Goal: Information Seeking & Learning: Learn about a topic

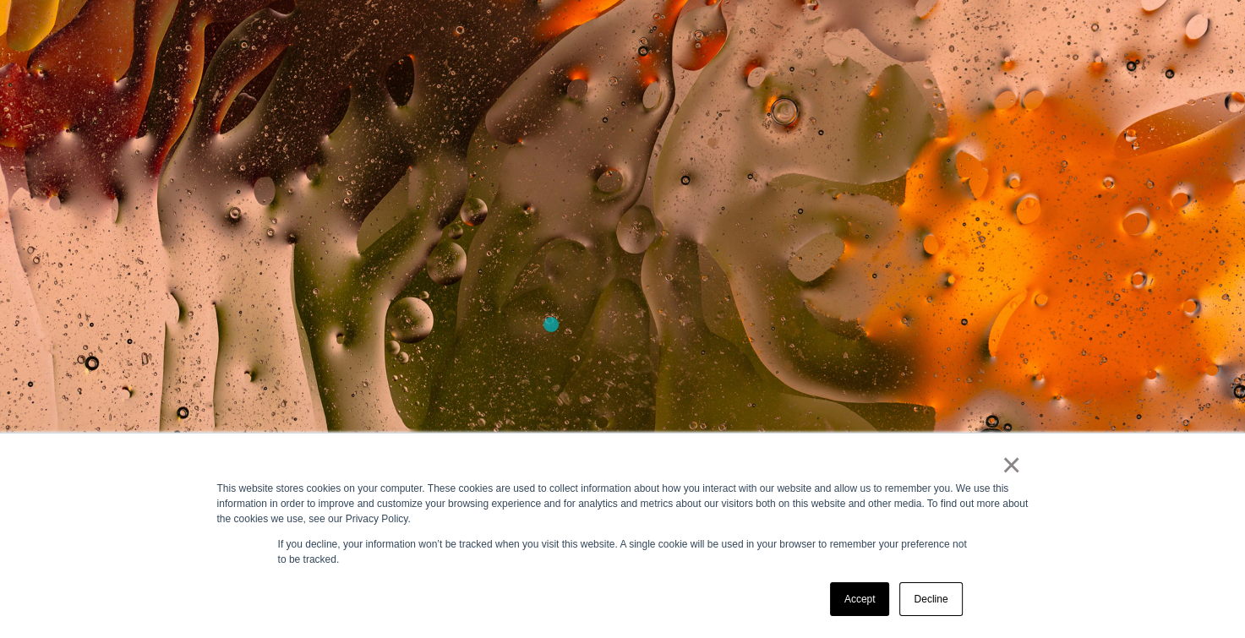
scroll to position [636, 0]
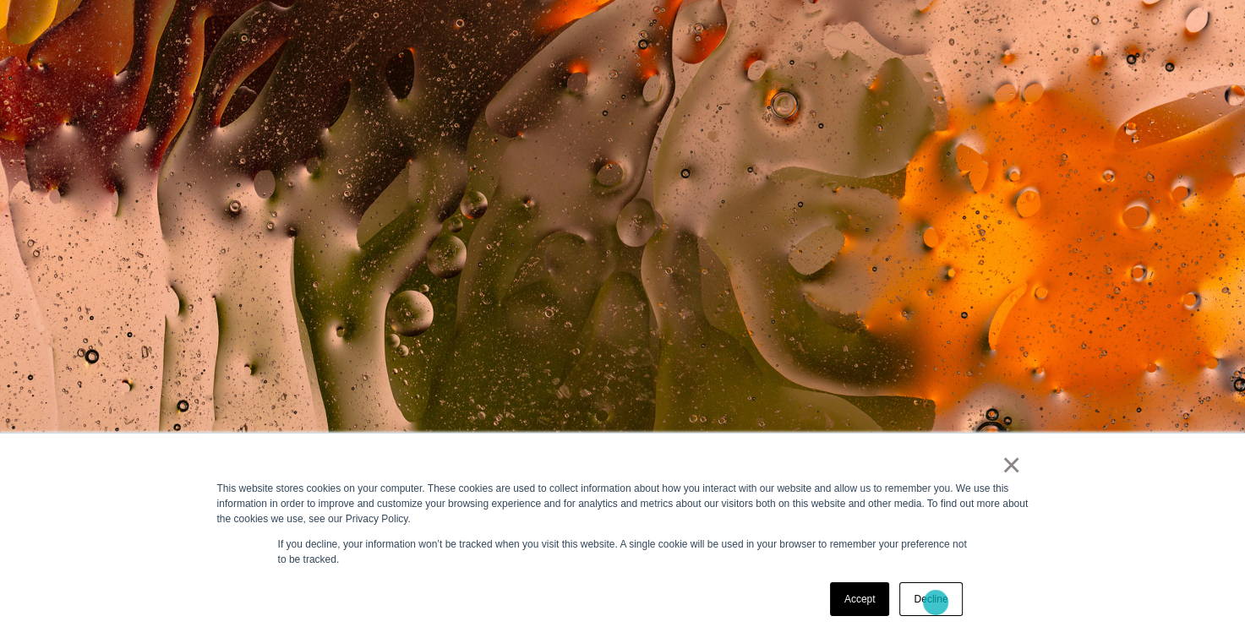
click at [936, 603] on link "Decline" at bounding box center [930, 599] width 63 height 34
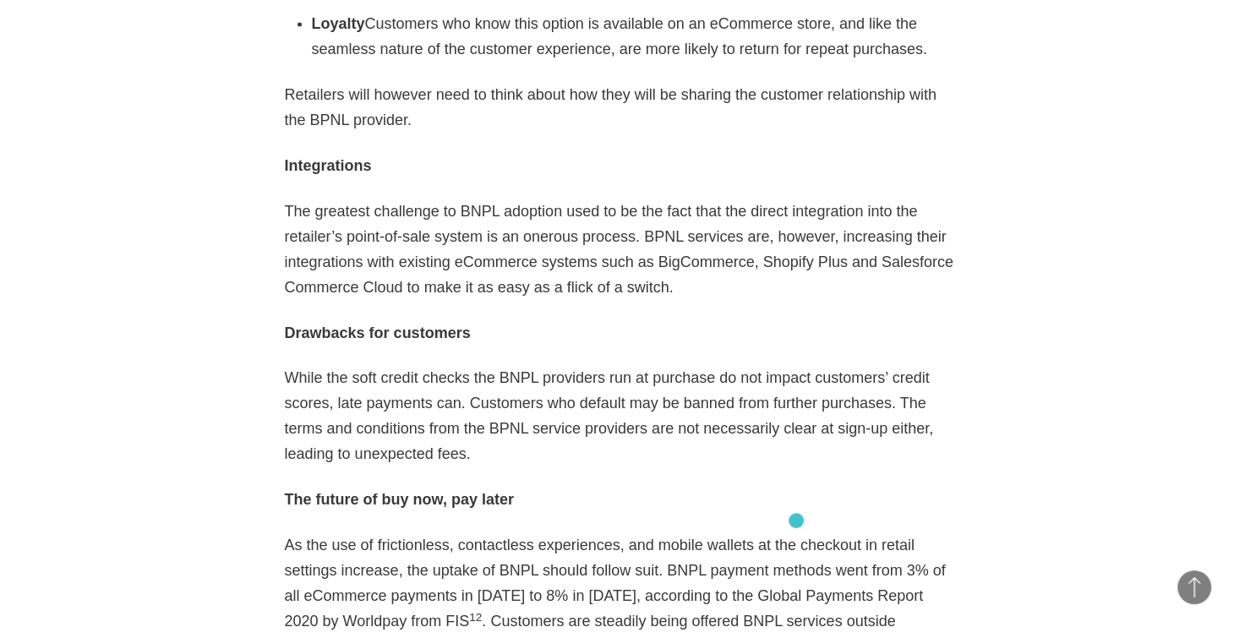
scroll to position [3320, 0]
click at [771, 365] on p "While the soft credit checks the BNPL providers run at purchase do not impact c…" at bounding box center [623, 415] width 676 height 101
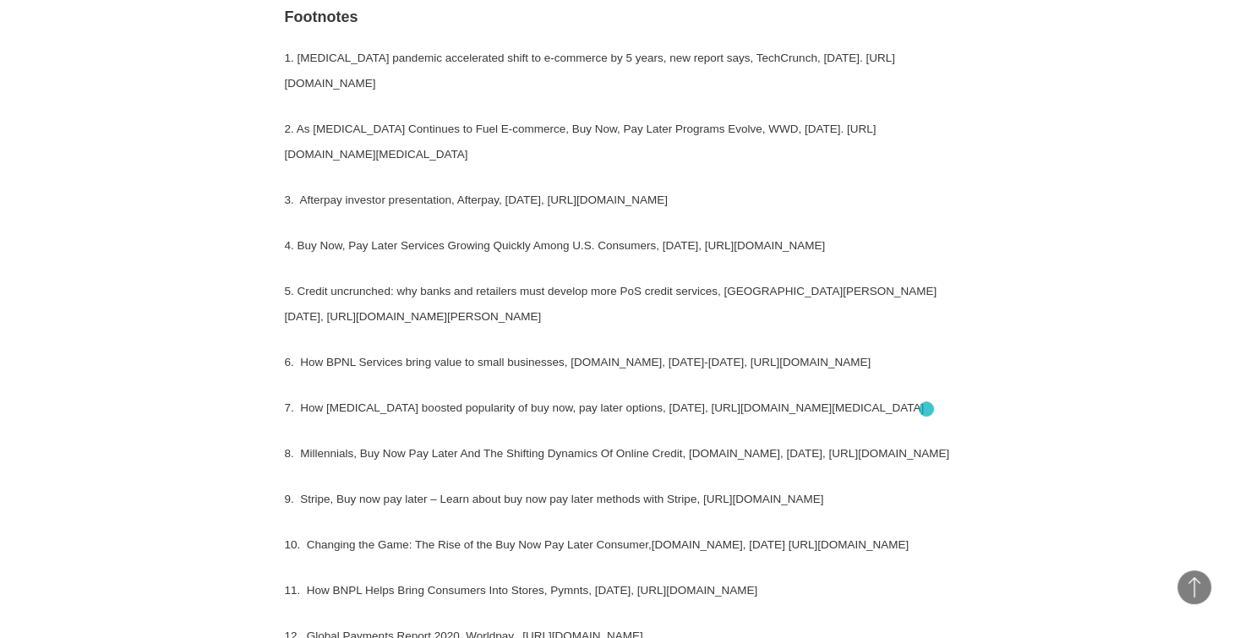
scroll to position [4076, 0]
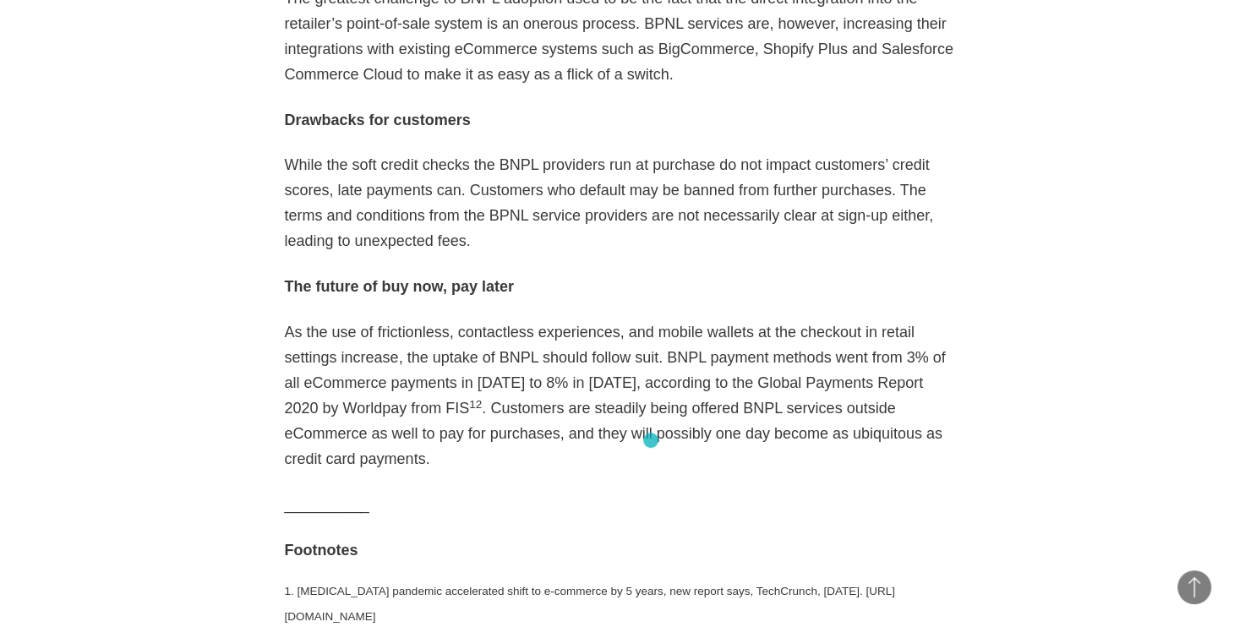
scroll to position [3537, 0]
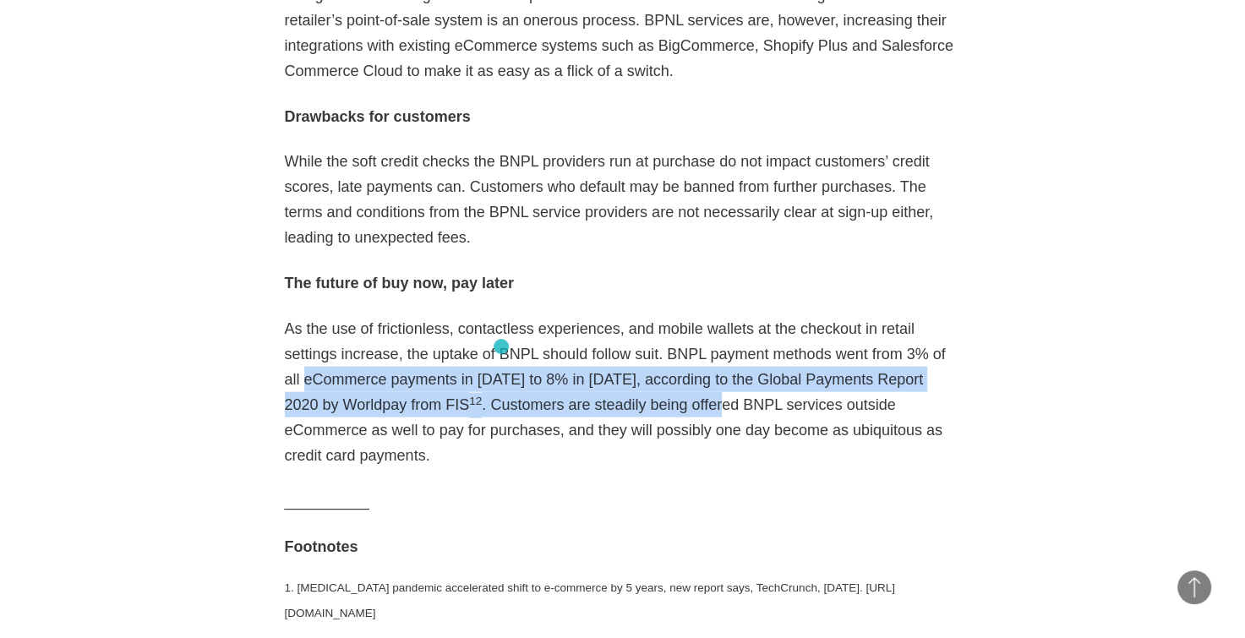
drag, startPoint x: 877, startPoint y: 302, endPoint x: 501, endPoint y: 345, distance: 377.8
click at [501, 345] on p "As the use of frictionless, contactless experiences, and mobile wallets at the …" at bounding box center [623, 392] width 676 height 152
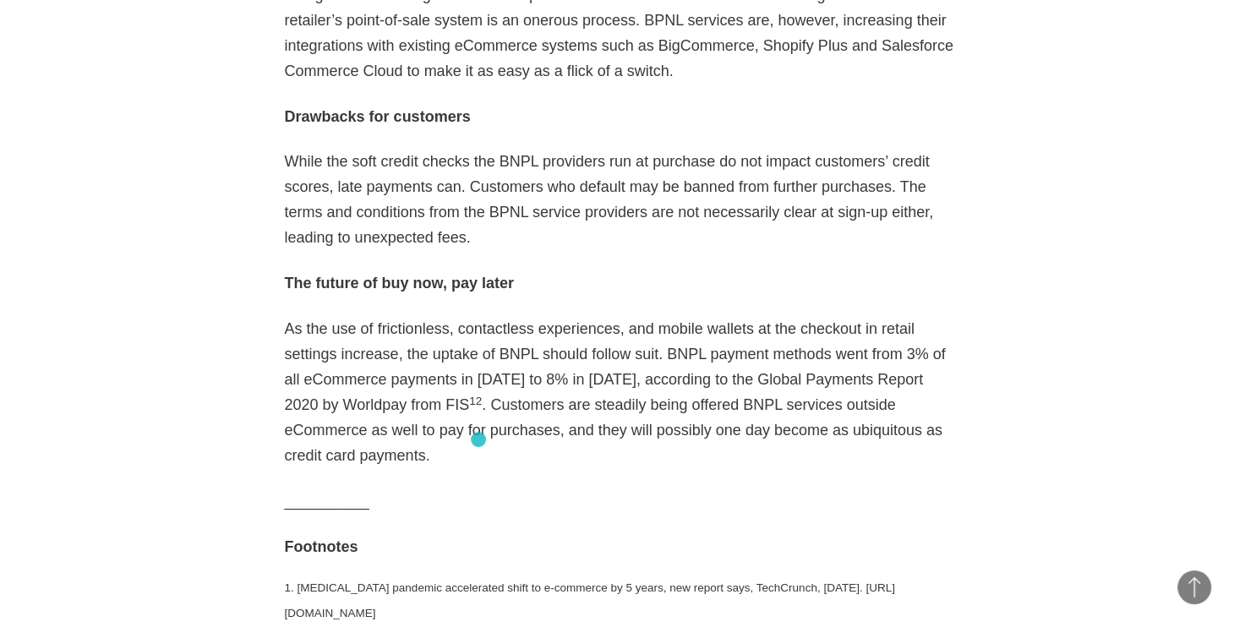
drag, startPoint x: 501, startPoint y: 345, endPoint x: 478, endPoint y: 440, distance: 97.4
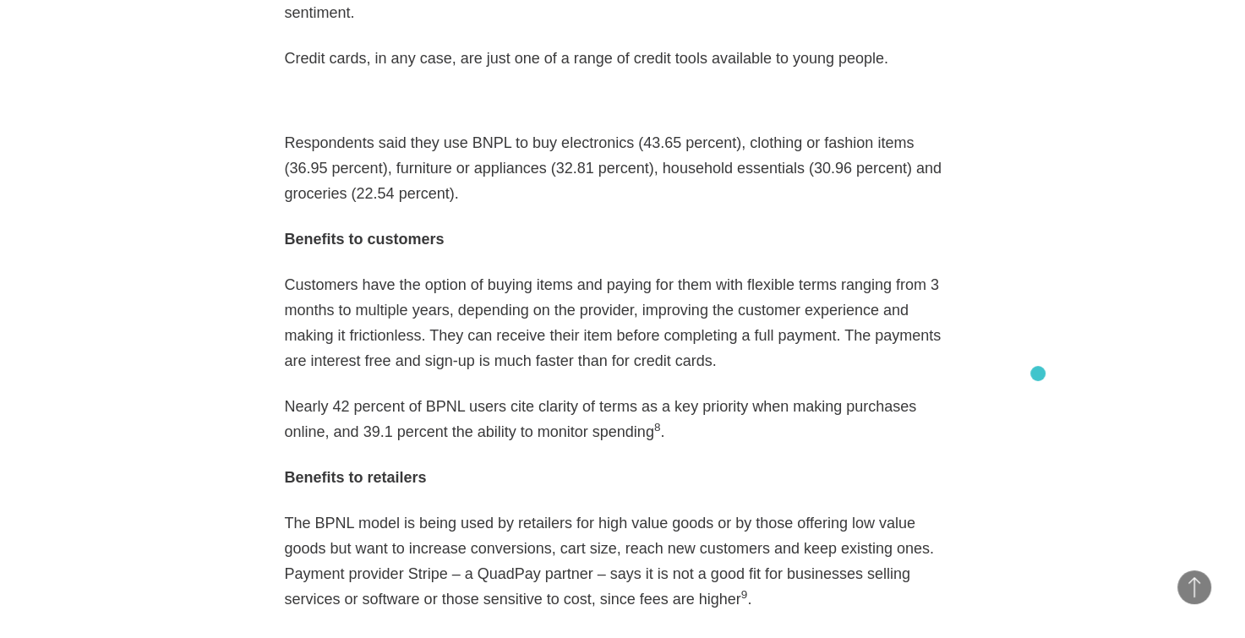
scroll to position [2379, 0]
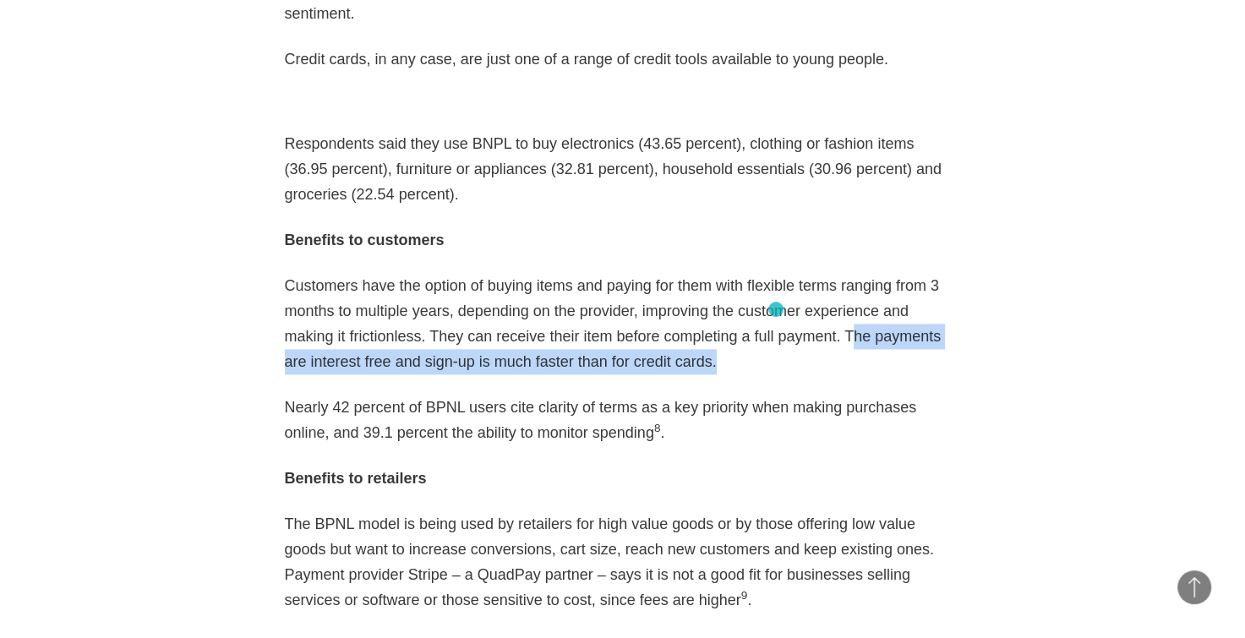
drag, startPoint x: 755, startPoint y: 281, endPoint x: 776, endPoint y: 309, distance: 35.7
click at [776, 309] on p "Customers have the option of buying items and paying for them with flexible ter…" at bounding box center [623, 323] width 676 height 101
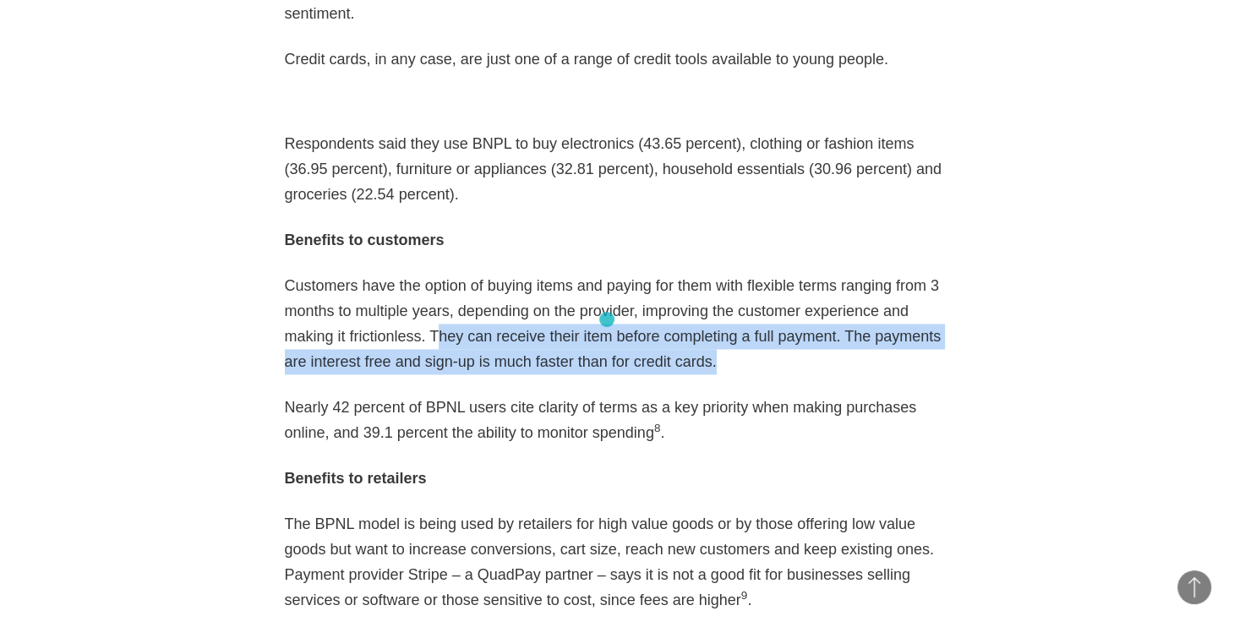
drag, startPoint x: 362, startPoint y: 281, endPoint x: 606, endPoint y: 320, distance: 247.4
click at [606, 320] on p "Customers have the option of buying items and paying for them with flexible ter…" at bounding box center [623, 323] width 676 height 101
drag, startPoint x: 361, startPoint y: 279, endPoint x: 615, endPoint y: 308, distance: 255.2
click at [615, 308] on p "Customers have the option of buying items and paying for them with flexible ter…" at bounding box center [623, 323] width 676 height 101
copy p "They can receive their item before completing a full payment. The payments are …"
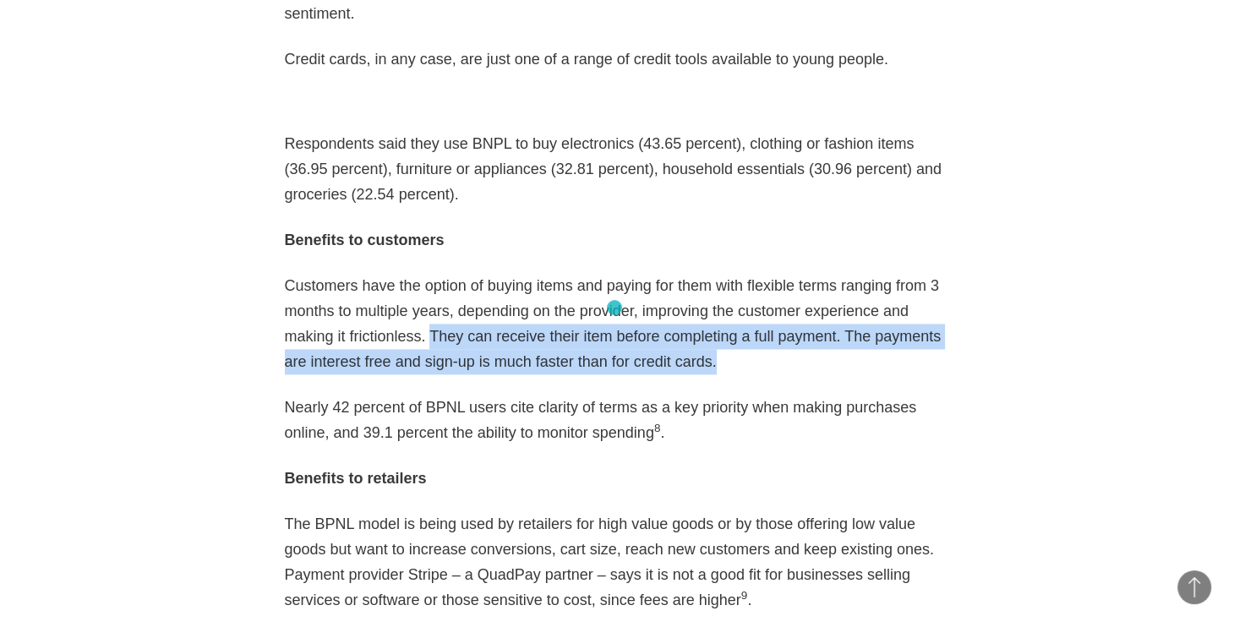
click at [615, 308] on p "Customers have the option of buying items and paying for them with flexible ter…" at bounding box center [623, 323] width 676 height 101
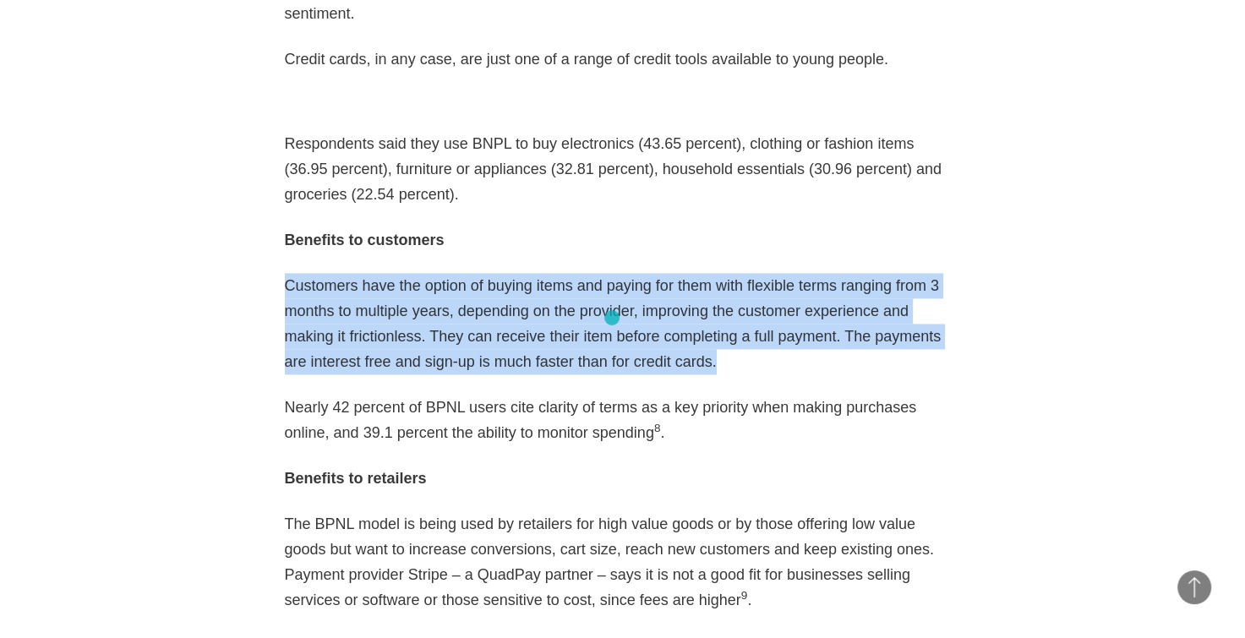
drag, startPoint x: 281, startPoint y: 232, endPoint x: 612, endPoint y: 318, distance: 341.6
copy p "Customers have the option of buying items and paying for them with flexible ter…"
